Goal: Information Seeking & Learning: Learn about a topic

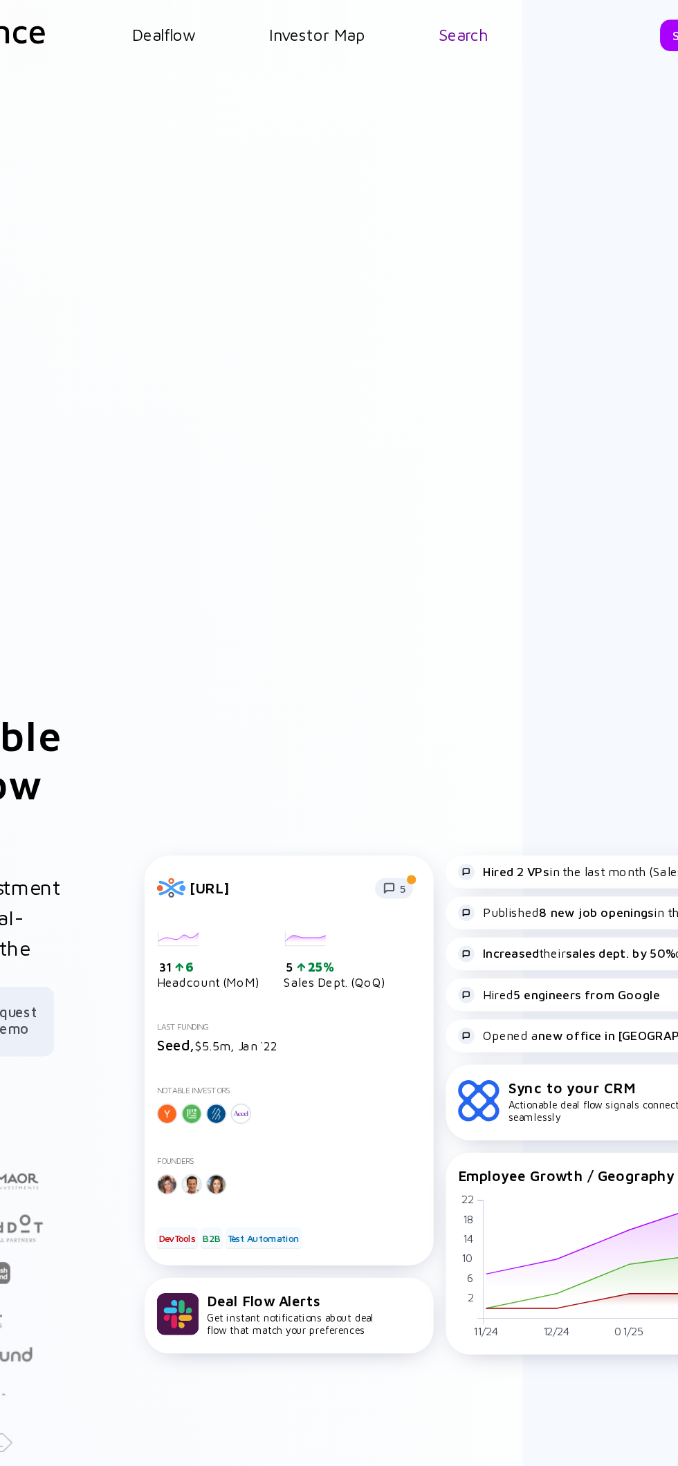
click at [422, 21] on link "Search" at bounding box center [434, 23] width 32 height 12
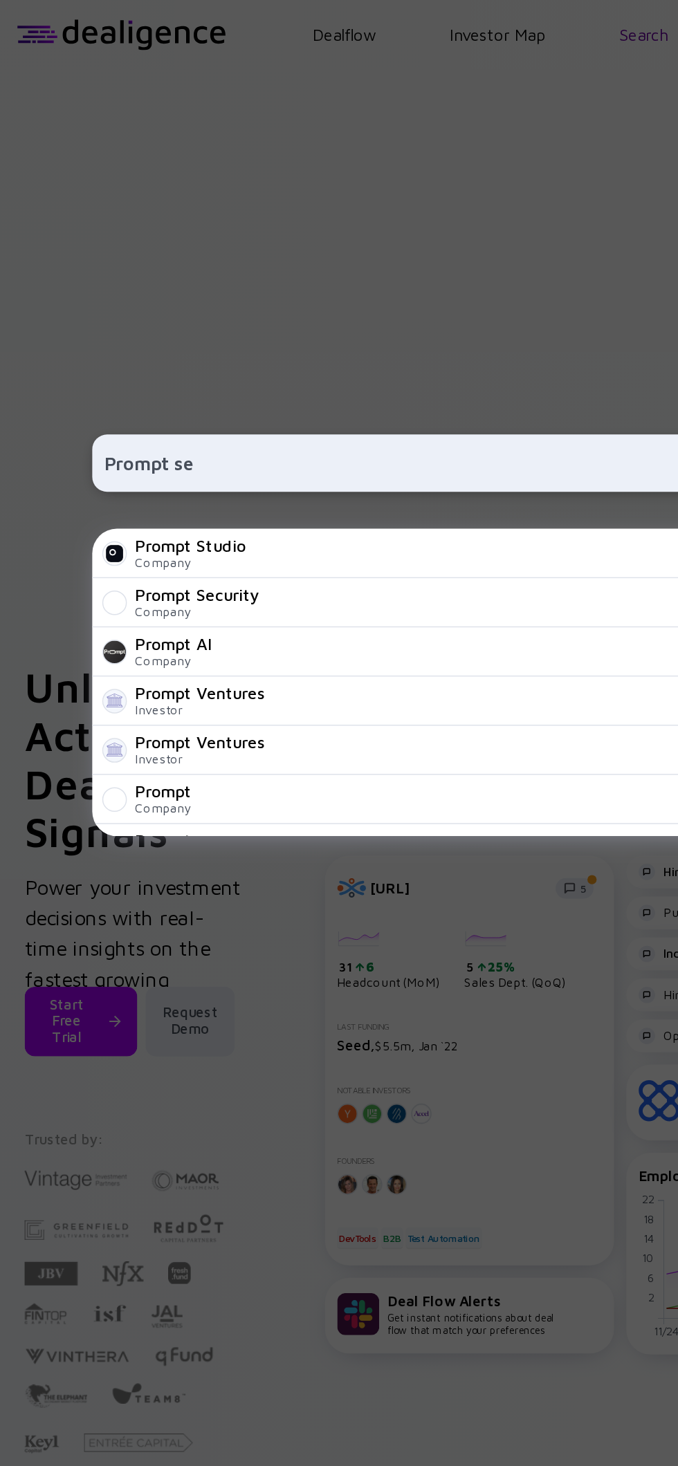
type input "Prompt sec"
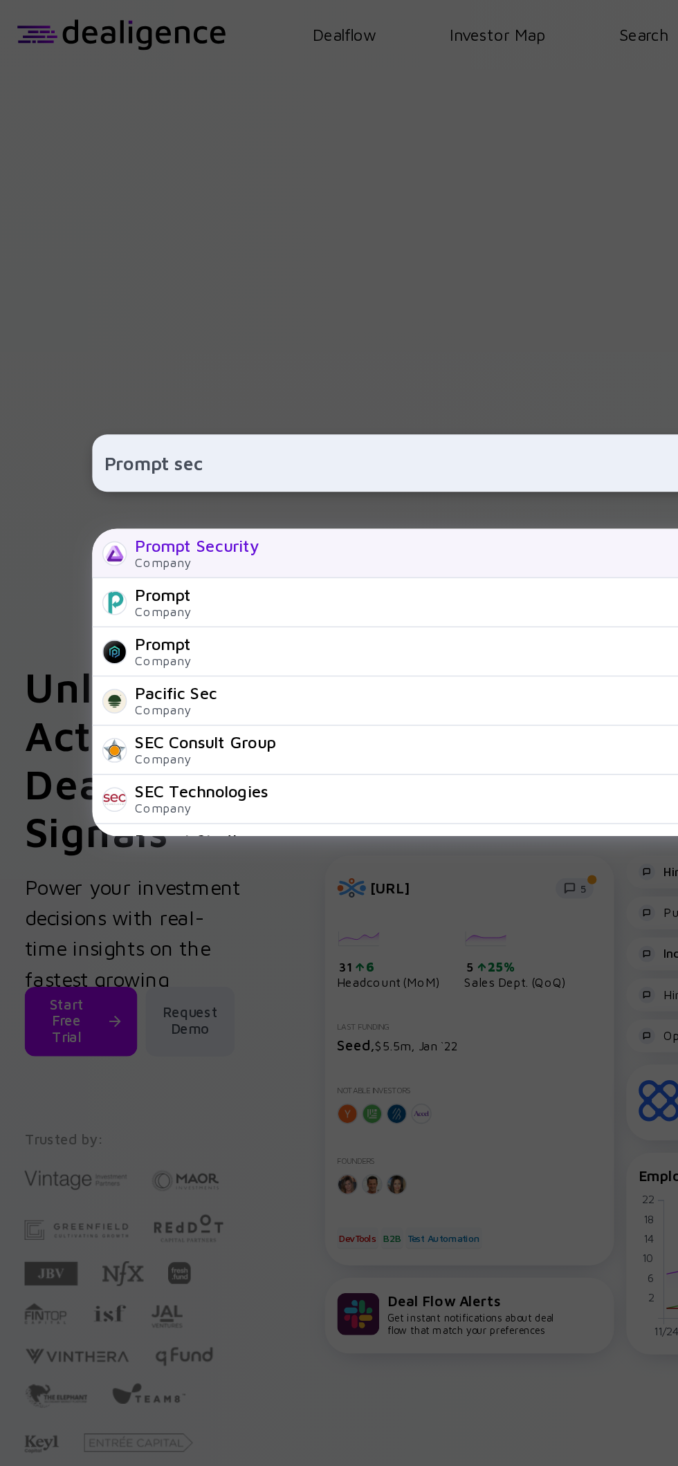
click at [400, 377] on div "[DOMAIN_NAME]" at bounding box center [396, 373] width 421 height 8
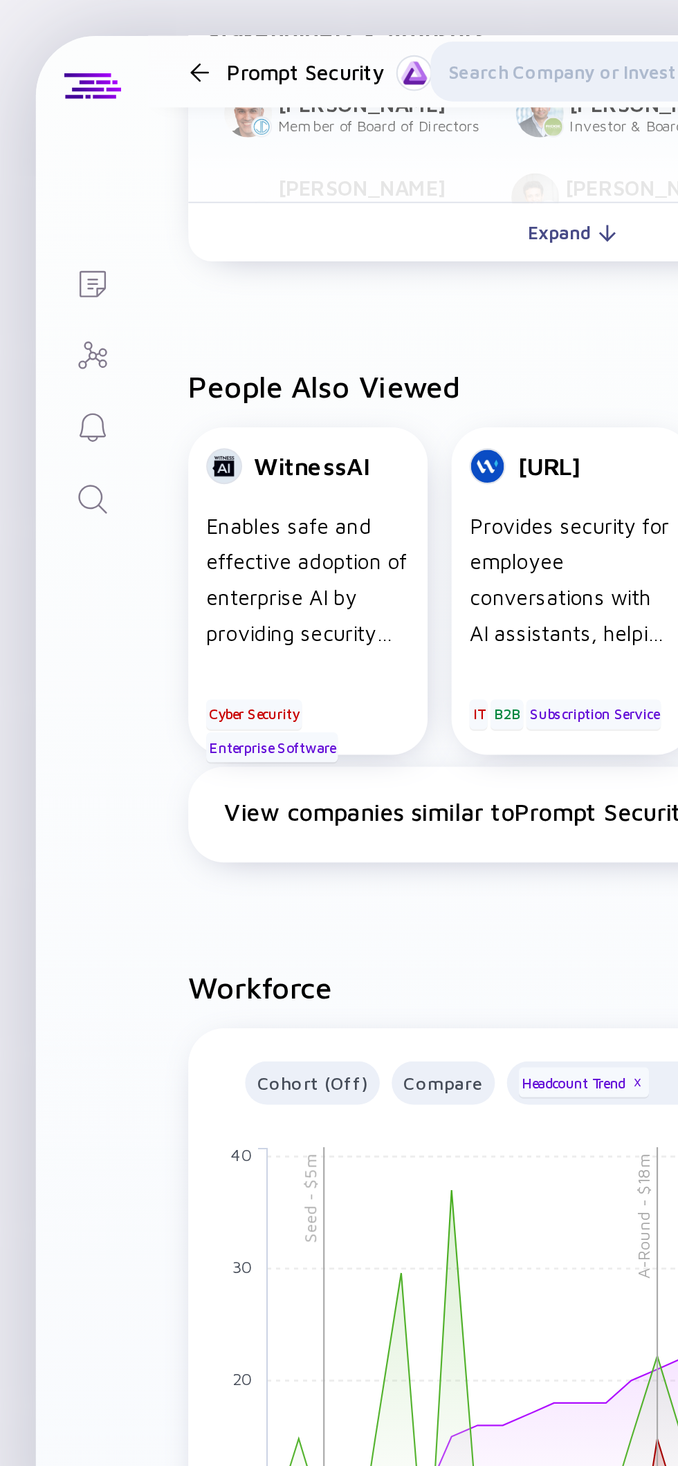
scroll to position [1301, 0]
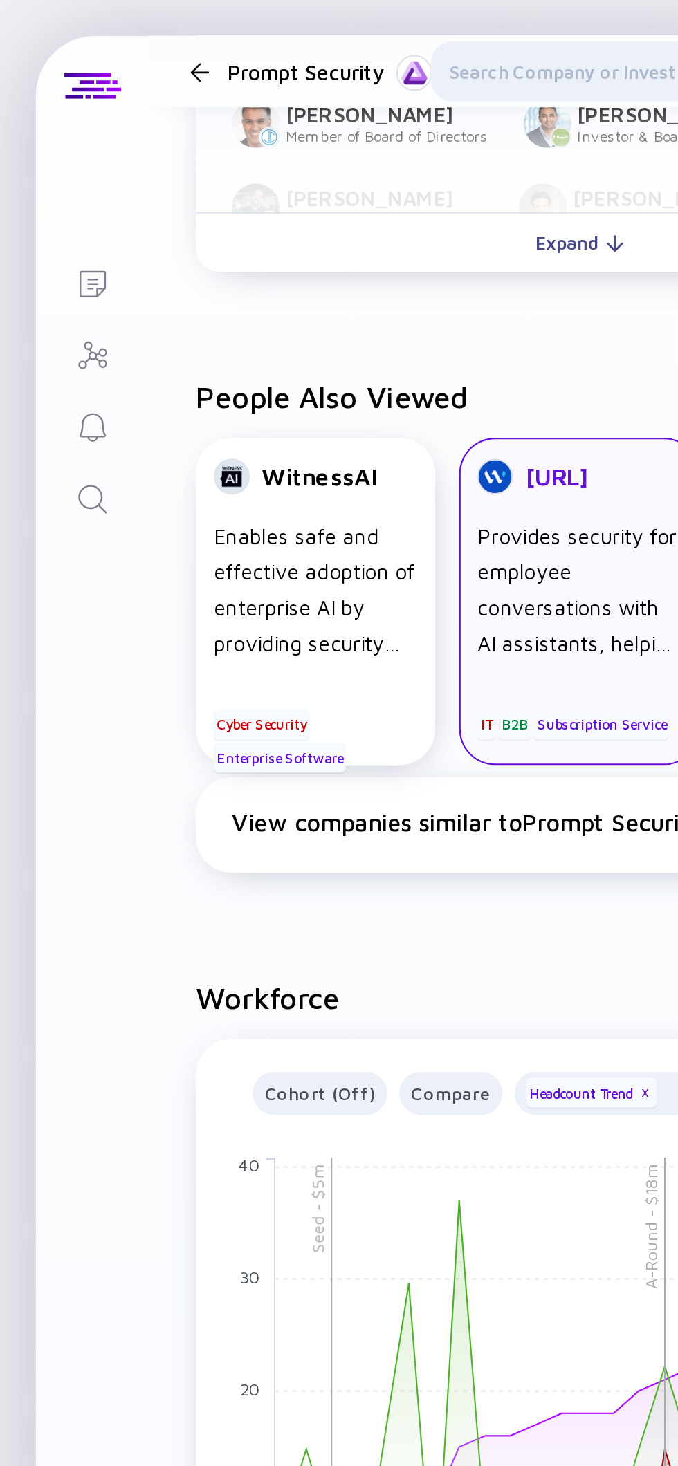
click at [272, 345] on div "[URL] Provides security for employee conversations with AI assistants, helping …" at bounding box center [267, 278] width 111 height 151
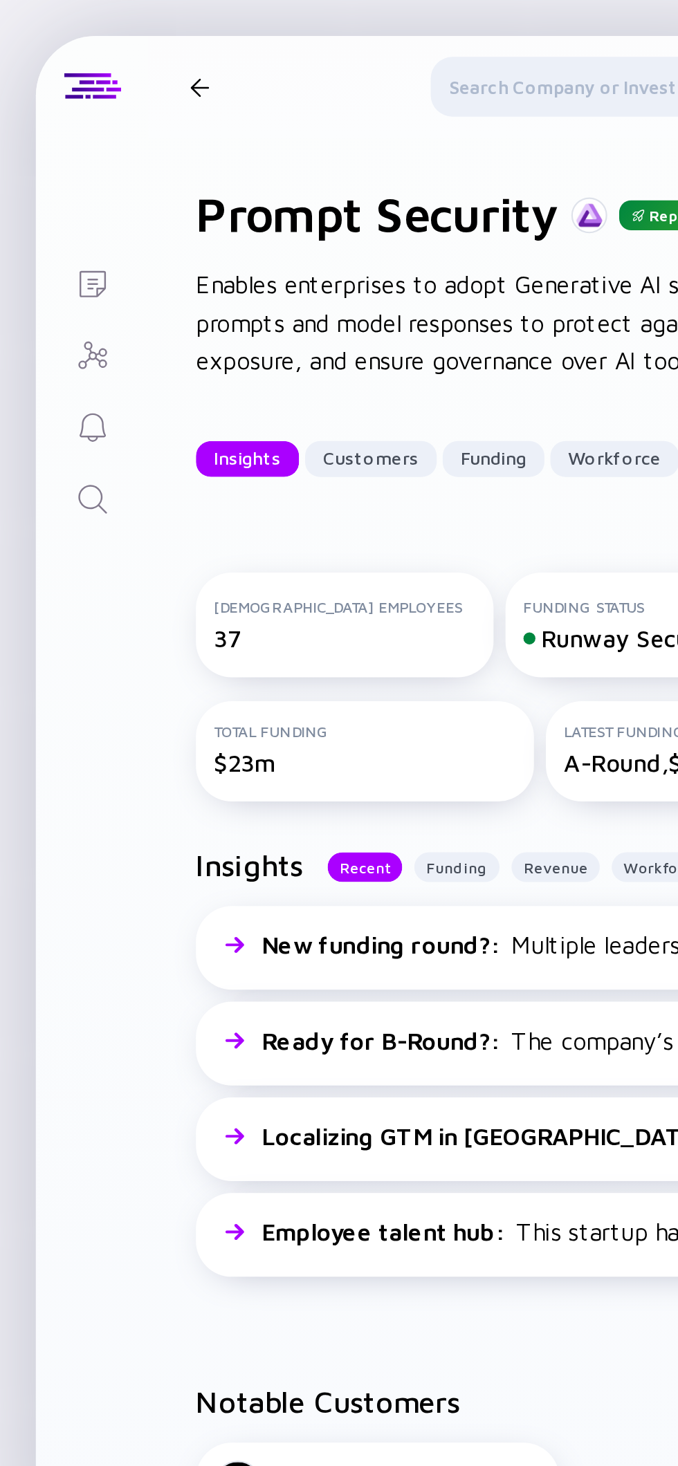
scroll to position [0, 109]
